Goal: Task Accomplishment & Management: Complete application form

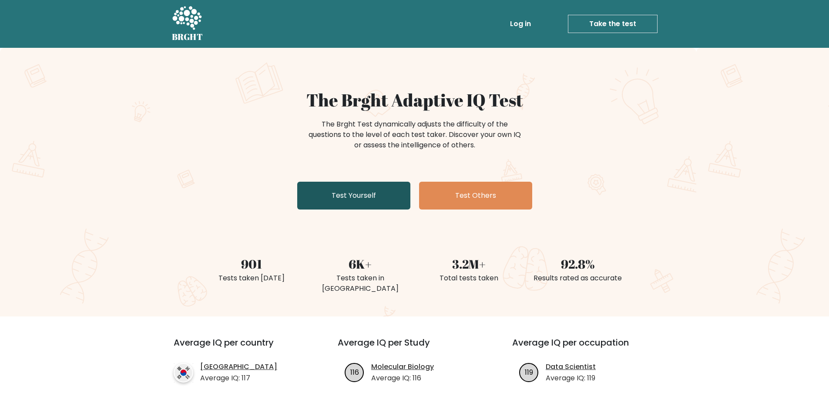
click at [355, 195] on link "Test Yourself" at bounding box center [353, 196] width 113 height 28
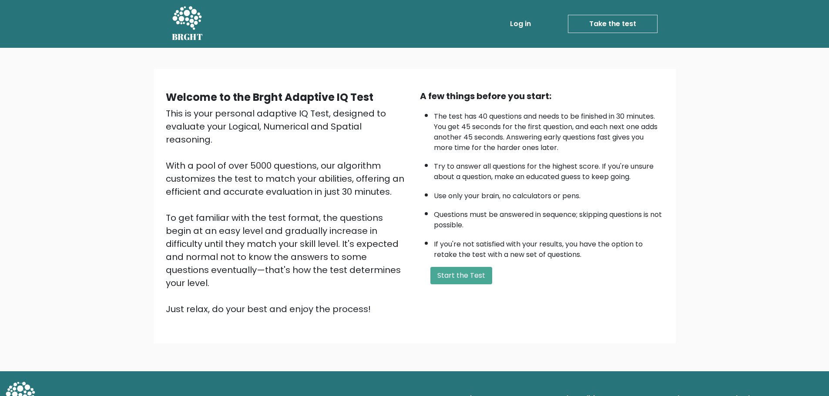
click at [467, 265] on div "A few things before you start: The test has 40 questions and needs to be finish…" at bounding box center [542, 203] width 254 height 226
click at [467, 275] on button "Start the Test" at bounding box center [461, 275] width 62 height 17
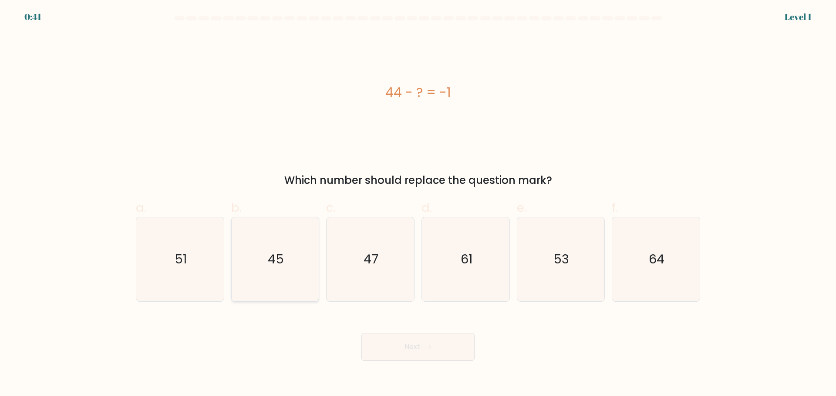
click at [266, 282] on icon "45" at bounding box center [275, 260] width 84 height 84
click at [418, 204] on input "b. 45" at bounding box center [418, 201] width 0 height 6
radio input "true"
click at [433, 344] on button "Next" at bounding box center [417, 347] width 113 height 28
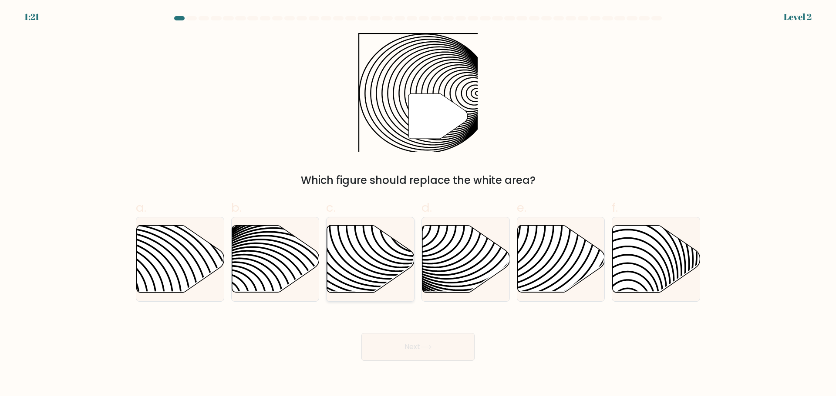
click at [367, 251] on icon at bounding box center [370, 258] width 87 height 67
click at [418, 204] on input "c." at bounding box center [418, 201] width 0 height 6
radio input "true"
click at [427, 352] on button "Next" at bounding box center [417, 347] width 113 height 28
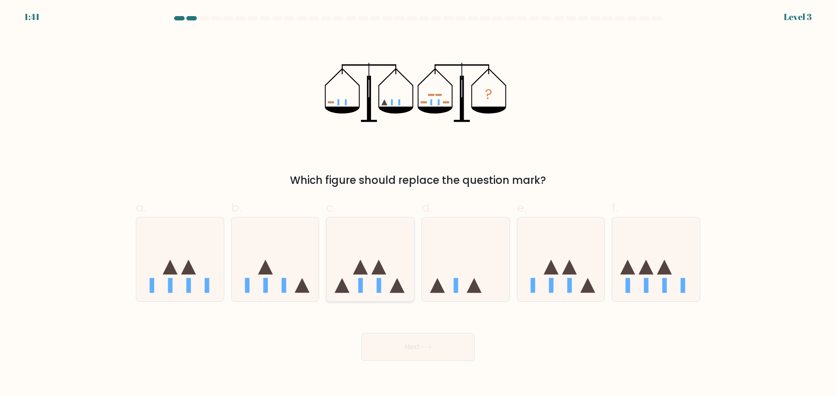
click at [359, 275] on icon at bounding box center [369, 259] width 87 height 72
click at [418, 204] on input "c." at bounding box center [418, 201] width 0 height 6
radio input "true"
click at [420, 342] on button "Next" at bounding box center [417, 347] width 113 height 28
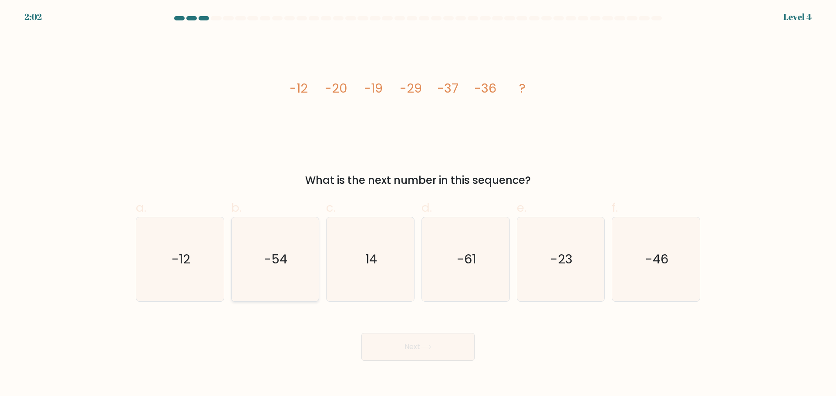
click at [287, 269] on icon "-54" at bounding box center [275, 260] width 84 height 84
click at [418, 204] on input "b. -54" at bounding box center [418, 201] width 0 height 6
radio input "true"
click at [658, 256] on text "-46" at bounding box center [656, 259] width 23 height 17
click at [418, 204] on input "f. -46" at bounding box center [418, 201] width 0 height 6
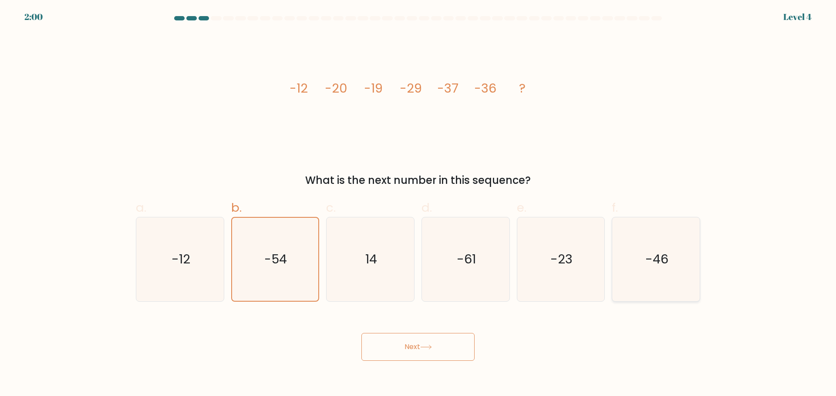
radio input "true"
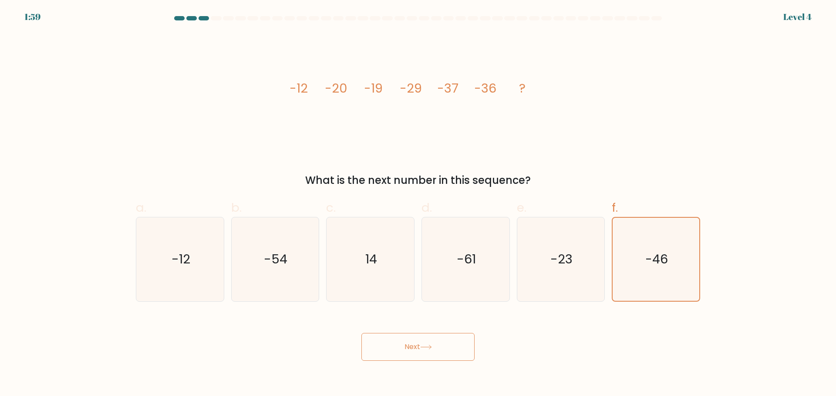
click at [401, 355] on button "Next" at bounding box center [417, 347] width 113 height 28
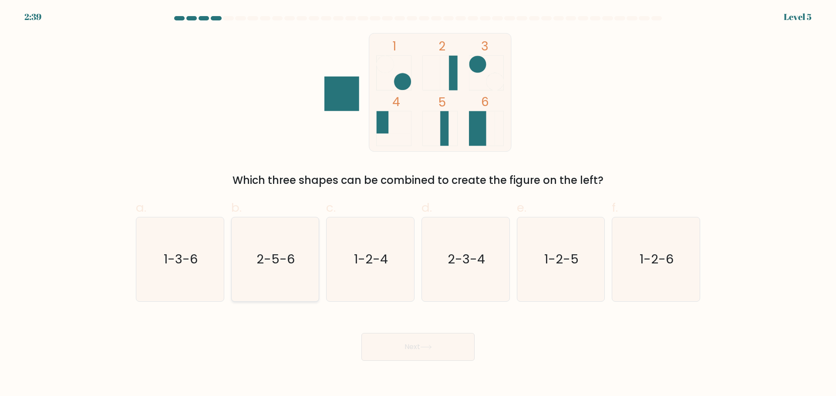
click at [271, 262] on text "2-5-6" at bounding box center [276, 259] width 38 height 17
click at [418, 204] on input "b. 2-5-6" at bounding box center [418, 201] width 0 height 6
radio input "true"
click at [404, 347] on button "Next" at bounding box center [417, 347] width 113 height 28
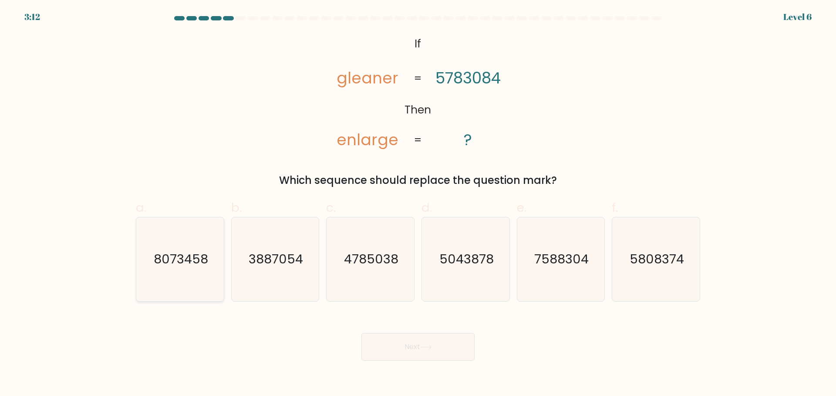
click at [192, 261] on text "8073458" at bounding box center [181, 259] width 54 height 17
click at [418, 204] on input "a. 8073458" at bounding box center [418, 201] width 0 height 6
radio input "true"
click at [453, 353] on button "Next" at bounding box center [417, 347] width 113 height 28
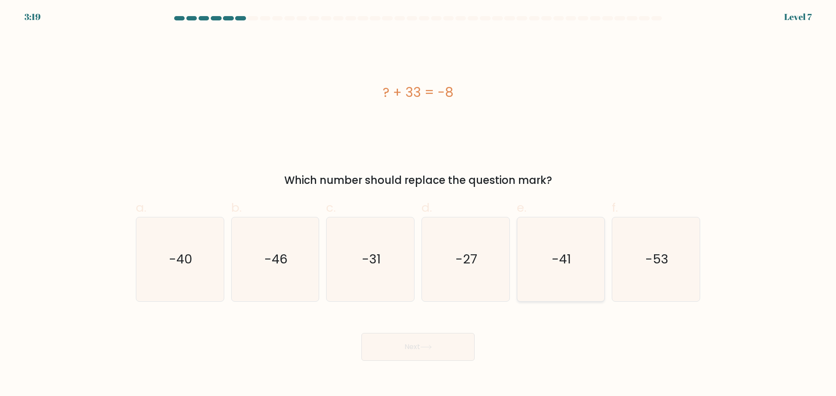
click at [561, 248] on icon "-41" at bounding box center [560, 260] width 84 height 84
click at [418, 204] on input "e. -41" at bounding box center [418, 201] width 0 height 6
radio input "true"
click at [422, 346] on button "Next" at bounding box center [417, 347] width 113 height 28
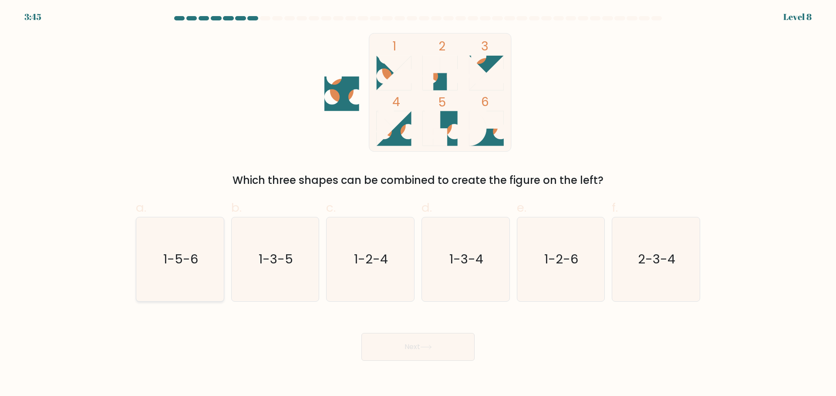
click at [178, 267] on text "1-5-6" at bounding box center [180, 259] width 35 height 17
click at [418, 204] on input "a. 1-5-6" at bounding box center [418, 201] width 0 height 6
radio input "true"
click at [430, 342] on button "Next" at bounding box center [417, 347] width 113 height 28
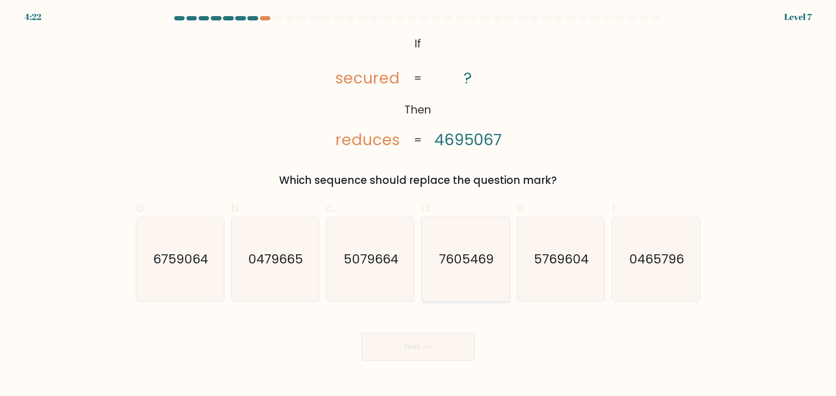
click at [479, 255] on text "7605469" at bounding box center [466, 259] width 55 height 17
click at [418, 204] on input "d. 7605469" at bounding box center [418, 201] width 0 height 6
radio input "true"
click at [433, 341] on button "Next" at bounding box center [417, 347] width 113 height 28
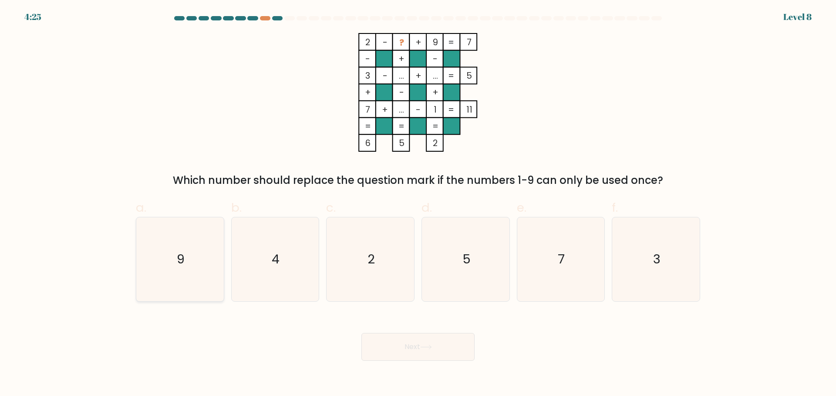
click at [187, 264] on icon "9" at bounding box center [180, 260] width 84 height 84
click at [418, 204] on input "a. 9" at bounding box center [418, 201] width 0 height 6
radio input "true"
click at [424, 336] on button "Next" at bounding box center [417, 347] width 113 height 28
click at [424, 348] on icon at bounding box center [426, 347] width 12 height 5
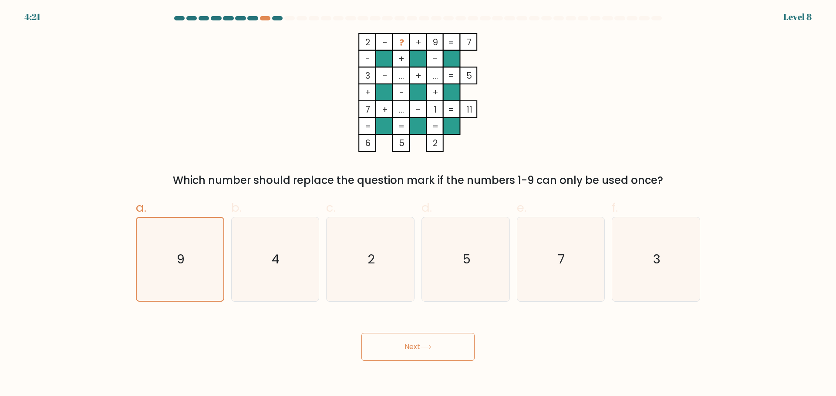
click at [405, 343] on button "Next" at bounding box center [417, 347] width 113 height 28
click at [442, 343] on button "Next" at bounding box center [417, 347] width 113 height 28
click at [468, 343] on button "Next" at bounding box center [417, 347] width 113 height 28
click at [444, 346] on button "Next" at bounding box center [417, 347] width 113 height 28
click at [218, 237] on icon "9" at bounding box center [179, 259] width 83 height 83
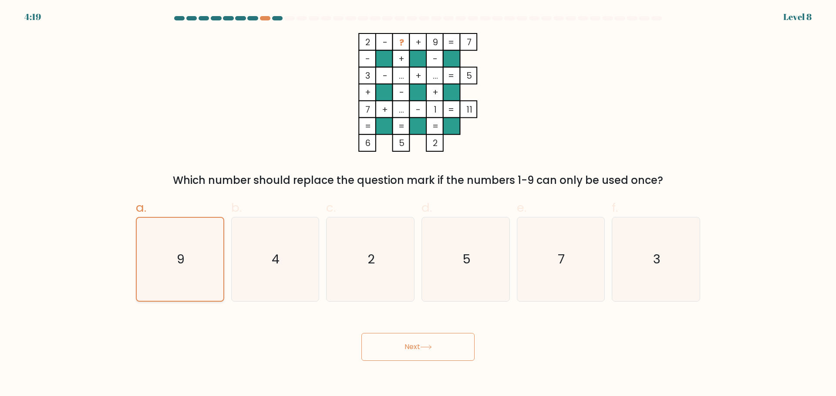
click at [418, 204] on input "a. 9" at bounding box center [418, 201] width 0 height 6
click at [285, 255] on icon "4" at bounding box center [275, 260] width 84 height 84
click at [418, 204] on input "b. 4" at bounding box center [418, 201] width 0 height 6
radio input "true"
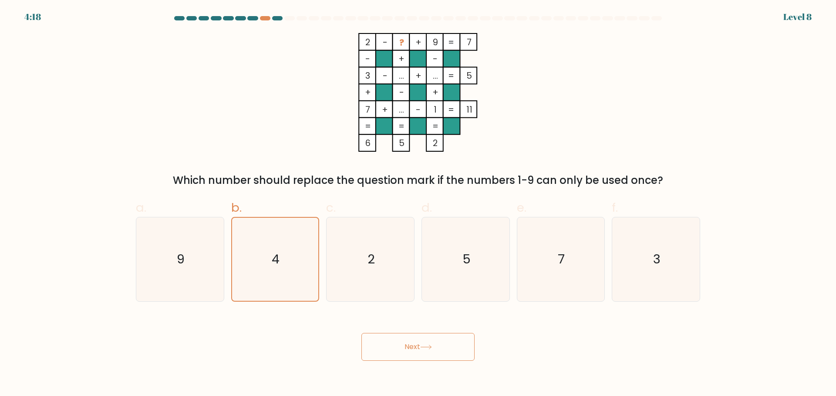
click at [133, 259] on div "a. 9" at bounding box center [179, 250] width 95 height 103
click at [199, 259] on icon "9" at bounding box center [180, 260] width 84 height 84
click at [418, 204] on input "a. 9" at bounding box center [418, 201] width 0 height 6
radio input "true"
click at [440, 339] on button "Next" at bounding box center [417, 347] width 113 height 28
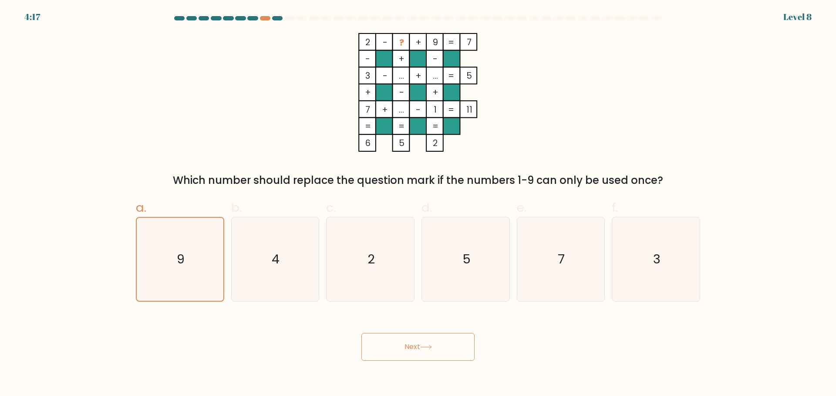
click at [429, 344] on button "Next" at bounding box center [417, 347] width 113 height 28
click at [166, 258] on icon "9" at bounding box center [180, 260] width 84 height 84
click at [418, 204] on input "a. 9" at bounding box center [418, 201] width 0 height 6
radio input "true"
click at [371, 355] on button "Next" at bounding box center [417, 347] width 113 height 28
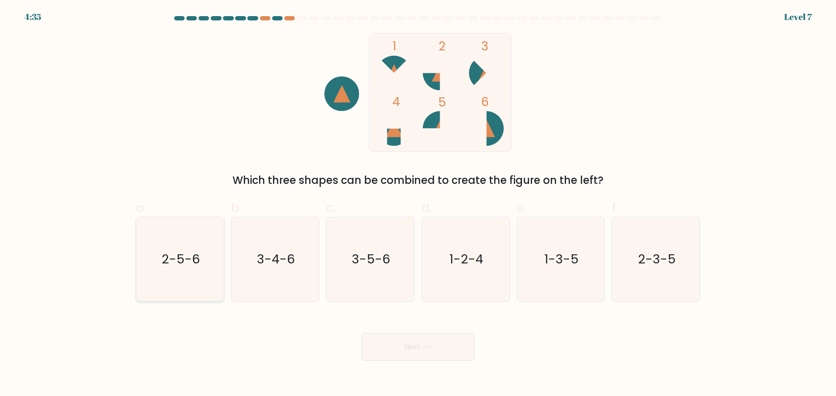
click at [198, 272] on icon "2-5-6" at bounding box center [180, 260] width 84 height 84
click at [418, 204] on input "a. 2-5-6" at bounding box center [418, 201] width 0 height 6
radio input "true"
click at [425, 352] on button "Next" at bounding box center [417, 347] width 113 height 28
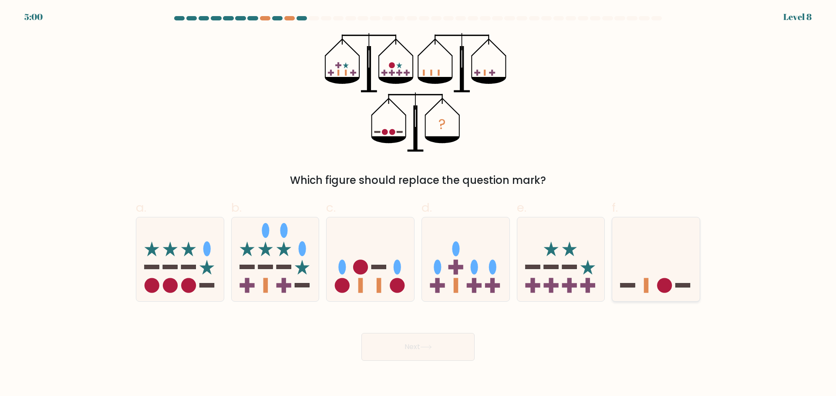
click at [666, 272] on icon at bounding box center [655, 259] width 87 height 72
click at [418, 204] on input "f." at bounding box center [418, 201] width 0 height 6
radio input "true"
click at [420, 347] on button "Next" at bounding box center [417, 347] width 113 height 28
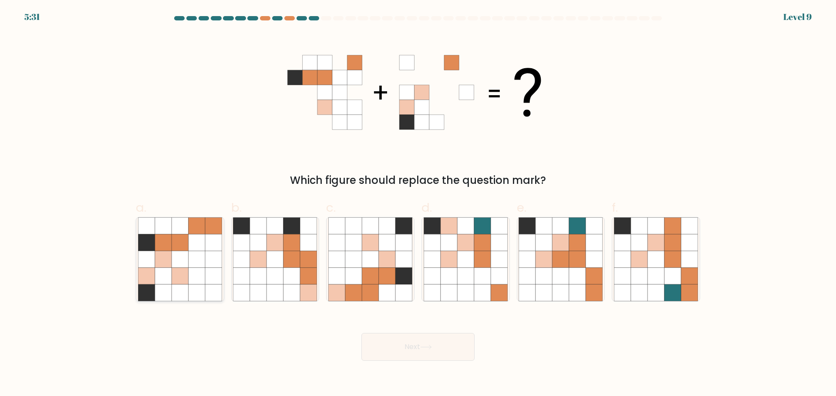
click at [177, 255] on icon at bounding box center [179, 259] width 17 height 17
click at [418, 204] on input "a." at bounding box center [418, 201] width 0 height 6
radio input "true"
click at [419, 350] on button "Next" at bounding box center [417, 347] width 113 height 28
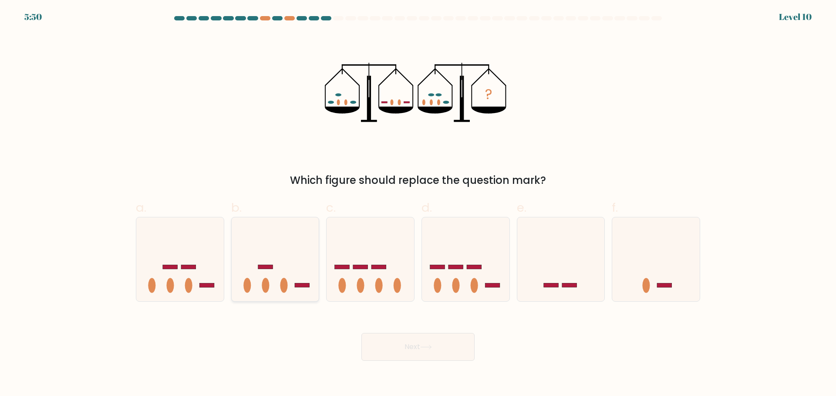
click at [253, 289] on icon at bounding box center [275, 259] width 87 height 72
click at [418, 204] on input "b." at bounding box center [418, 201] width 0 height 6
radio input "true"
click at [440, 343] on button "Next" at bounding box center [417, 347] width 113 height 28
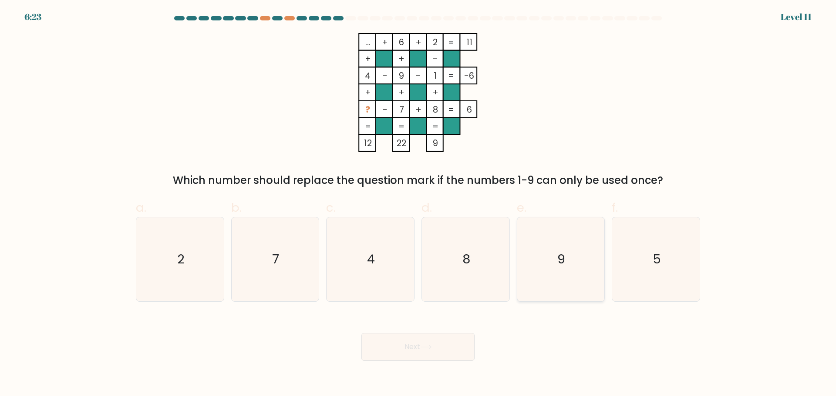
drag, startPoint x: 579, startPoint y: 245, endPoint x: 554, endPoint y: 268, distance: 33.9
click at [578, 245] on icon "9" at bounding box center [560, 260] width 84 height 84
click at [418, 204] on input "e. 9" at bounding box center [418, 201] width 0 height 6
radio input "true"
click at [641, 240] on icon "5" at bounding box center [656, 260] width 84 height 84
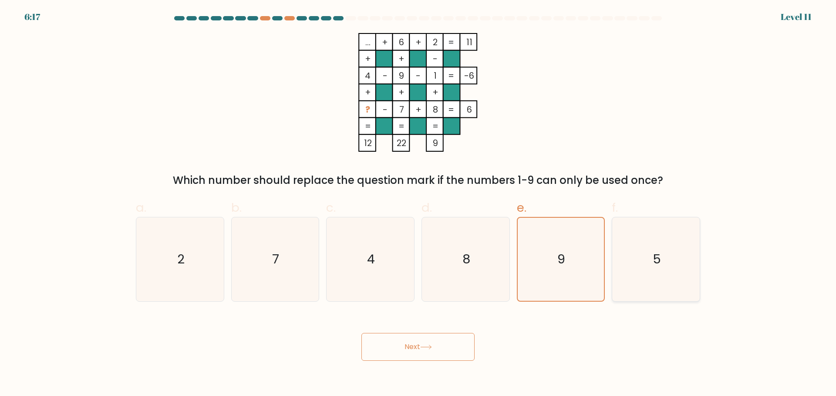
click at [418, 204] on input "f. 5" at bounding box center [418, 201] width 0 height 6
radio input "true"
click at [434, 337] on button "Next" at bounding box center [417, 347] width 113 height 28
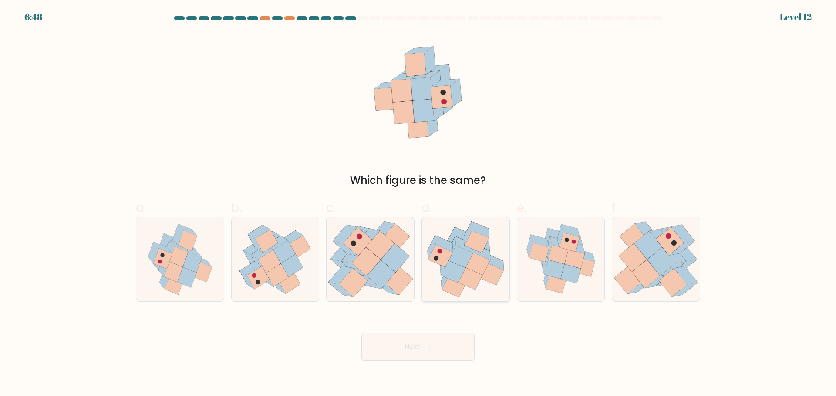
click at [477, 272] on icon at bounding box center [477, 264] width 24 height 22
click at [418, 204] on input "d." at bounding box center [418, 201] width 0 height 6
radio input "true"
click at [432, 344] on button "Next" at bounding box center [417, 347] width 113 height 28
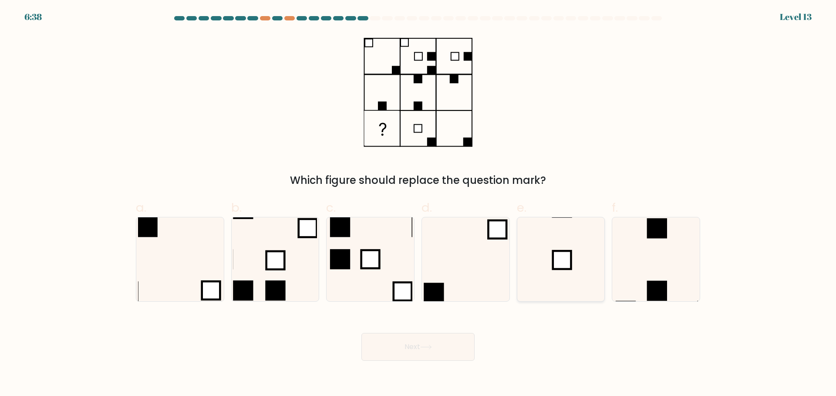
click at [555, 297] on icon at bounding box center [560, 260] width 84 height 84
click at [418, 204] on input "e." at bounding box center [418, 201] width 0 height 6
radio input "true"
click at [406, 339] on button "Next" at bounding box center [417, 347] width 113 height 28
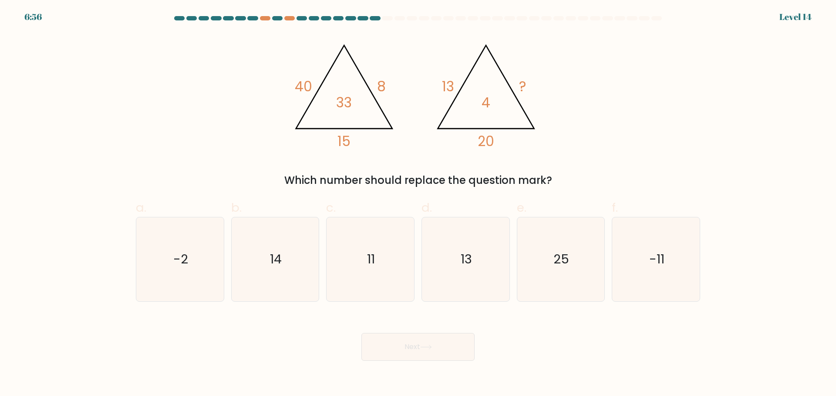
click at [168, 86] on div "@import url('https://fonts.googleapis.com/css?family=Abril+Fatface:400,100,100i…" at bounding box center [418, 110] width 574 height 155
click at [358, 272] on icon "11" at bounding box center [370, 260] width 84 height 84
click at [418, 204] on input "c. 11" at bounding box center [418, 201] width 0 height 6
radio input "true"
click at [412, 337] on button "Next" at bounding box center [417, 347] width 113 height 28
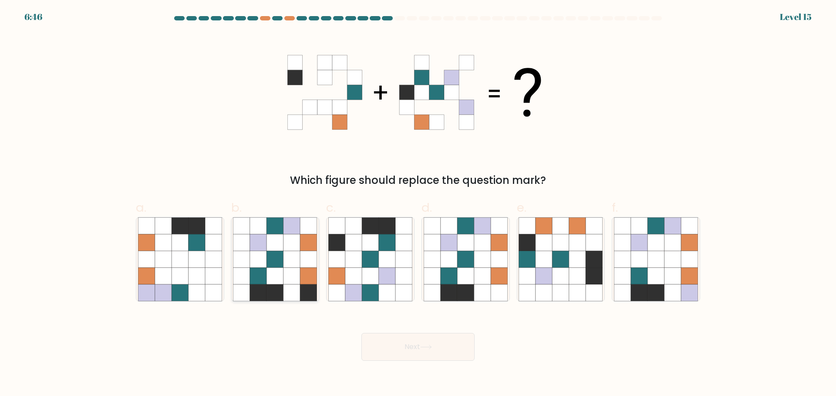
click at [296, 258] on icon at bounding box center [291, 259] width 17 height 17
click at [418, 204] on input "b." at bounding box center [418, 201] width 0 height 6
radio input "true"
click at [376, 295] on icon at bounding box center [370, 293] width 17 height 17
click at [418, 204] on input "c." at bounding box center [418, 201] width 0 height 6
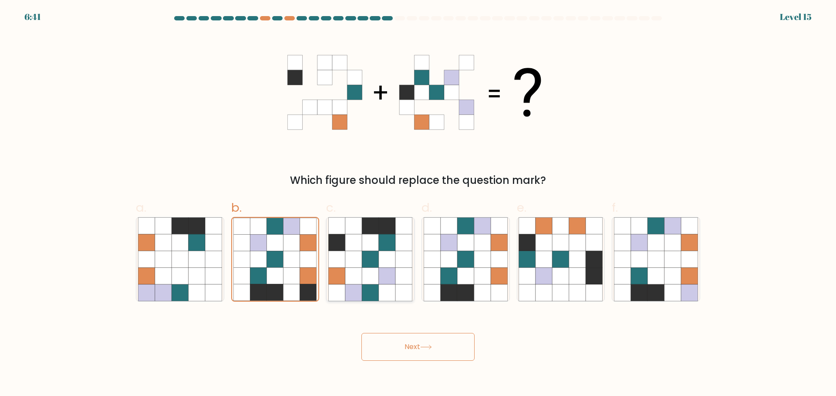
radio input "true"
click at [430, 349] on icon at bounding box center [426, 347] width 12 height 5
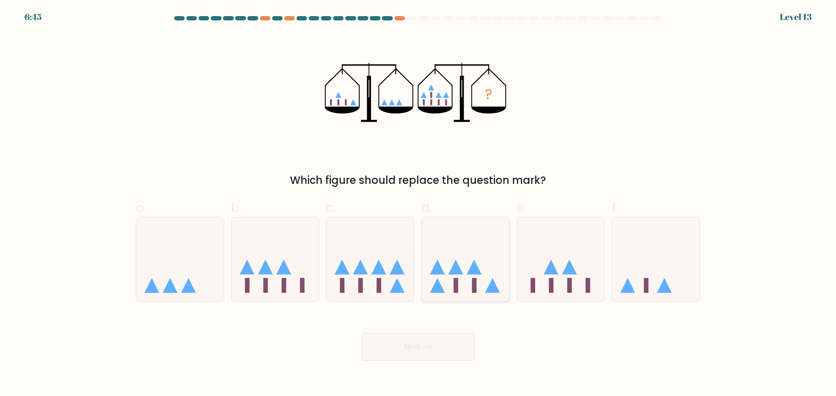
click at [481, 266] on icon at bounding box center [465, 259] width 87 height 72
click at [418, 204] on input "d." at bounding box center [418, 201] width 0 height 6
radio input "true"
click at [418, 348] on button "Next" at bounding box center [417, 347] width 113 height 28
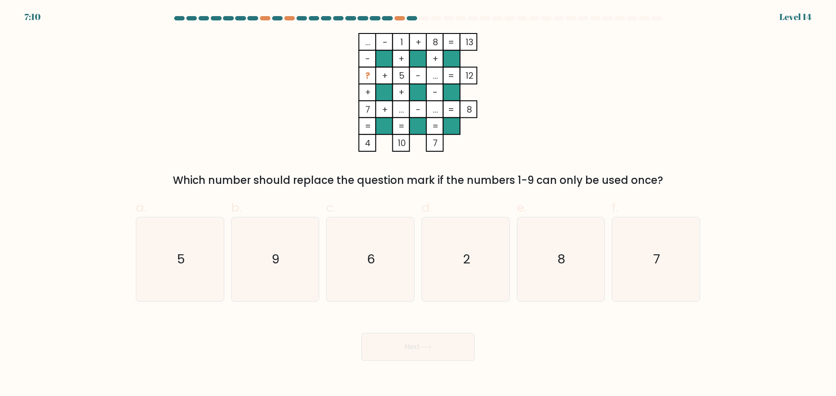
click at [240, 124] on div "... - 1 + 8 13 - + + ? + 5 - ... 12 + + - 7 + ... - ... = 8 = = = = 4 10 7 = Wh…" at bounding box center [418, 110] width 574 height 155
drag, startPoint x: 661, startPoint y: 280, endPoint x: 554, endPoint y: 325, distance: 116.2
click at [661, 280] on icon "7" at bounding box center [656, 260] width 84 height 84
click at [418, 204] on input "f. 7" at bounding box center [418, 201] width 0 height 6
radio input "true"
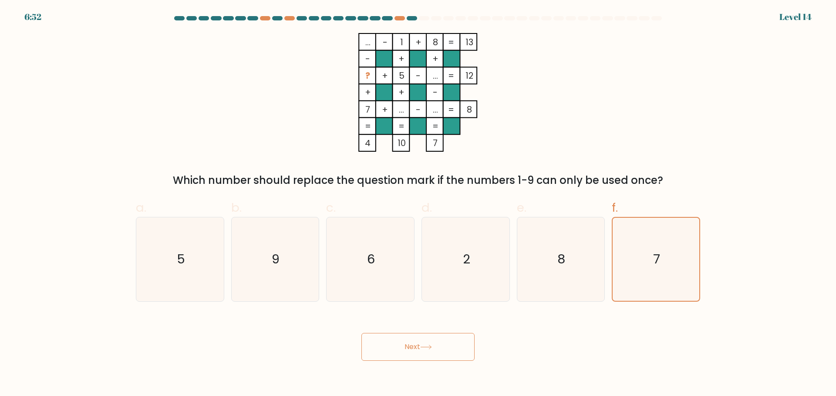
click at [424, 347] on icon at bounding box center [425, 348] width 10 height 4
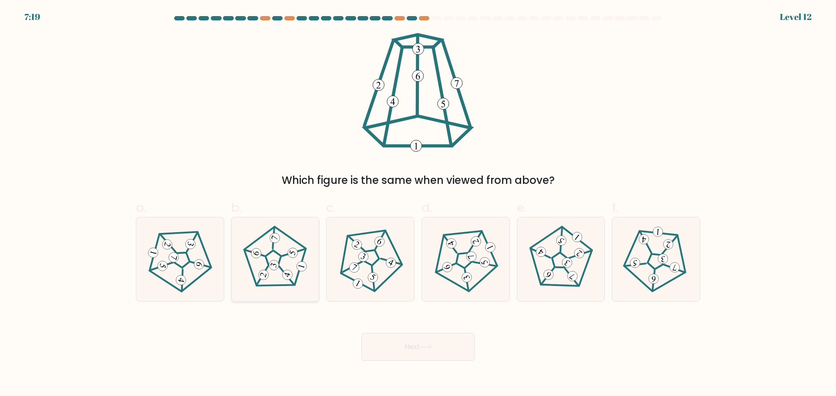
click at [287, 273] on 782 at bounding box center [287, 275] width 12 height 12
click at [418, 204] on input "b." at bounding box center [418, 201] width 0 height 6
radio input "true"
click at [427, 348] on icon at bounding box center [426, 347] width 12 height 5
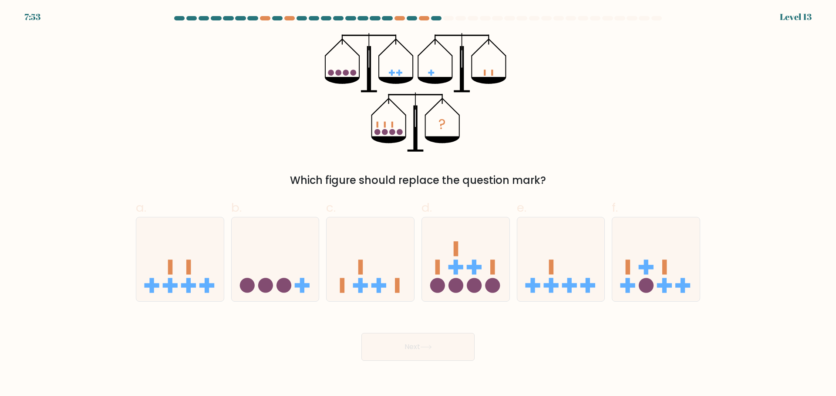
click at [140, 125] on div "? Which figure should replace the question mark?" at bounding box center [418, 110] width 574 height 155
click at [653, 247] on icon at bounding box center [655, 259] width 87 height 72
click at [418, 204] on input "f." at bounding box center [418, 201] width 0 height 6
radio input "true"
click at [433, 344] on button "Next" at bounding box center [417, 347] width 113 height 28
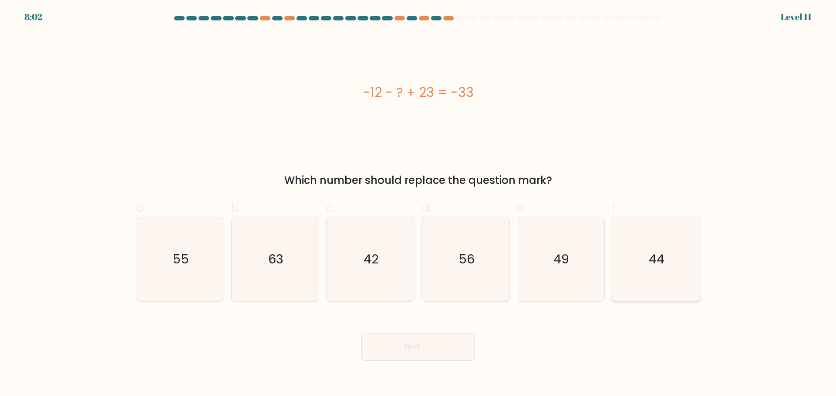
click at [613, 258] on div "44" at bounding box center [655, 259] width 88 height 85
click at [418, 204] on input "f. 44" at bounding box center [418, 201] width 0 height 6
radio input "true"
click at [439, 346] on button "Next" at bounding box center [417, 347] width 113 height 28
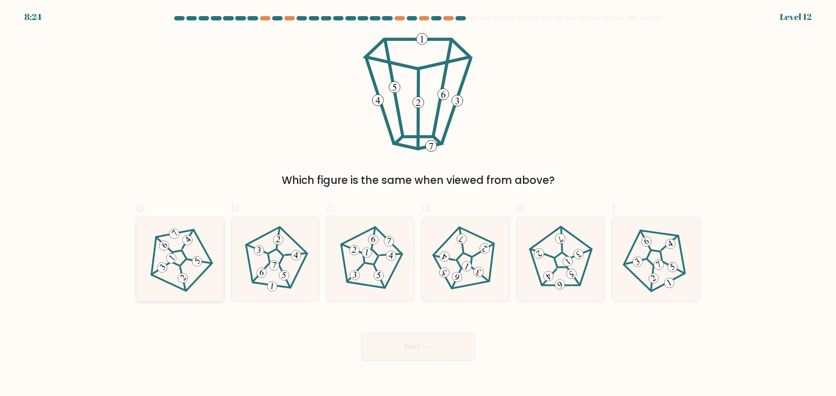
click at [181, 260] on icon at bounding box center [179, 259] width 67 height 67
click at [418, 204] on input "a." at bounding box center [418, 201] width 0 height 6
radio input "true"
click at [428, 362] on body "8:23 Level 12" at bounding box center [418, 198] width 836 height 396
click at [423, 349] on icon at bounding box center [426, 347] width 12 height 5
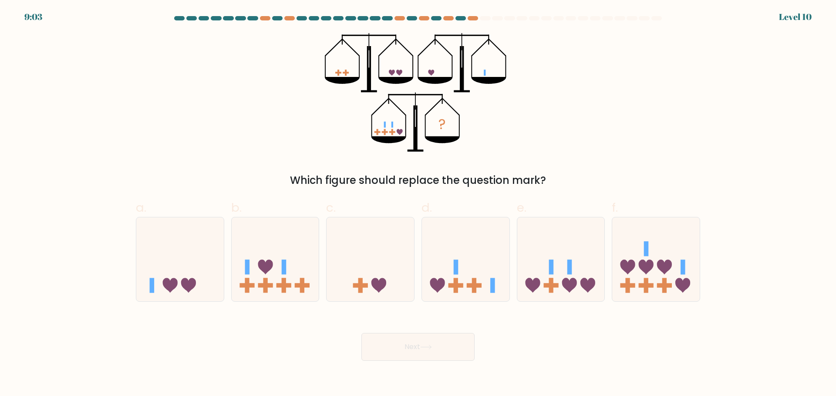
click at [186, 122] on div "? Which figure should replace the question mark?" at bounding box center [418, 110] width 574 height 155
click at [448, 260] on icon at bounding box center [465, 259] width 87 height 72
click at [418, 204] on input "d." at bounding box center [418, 201] width 0 height 6
radio input "true"
click at [423, 344] on button "Next" at bounding box center [417, 347] width 113 height 28
